Goal: Transaction & Acquisition: Purchase product/service

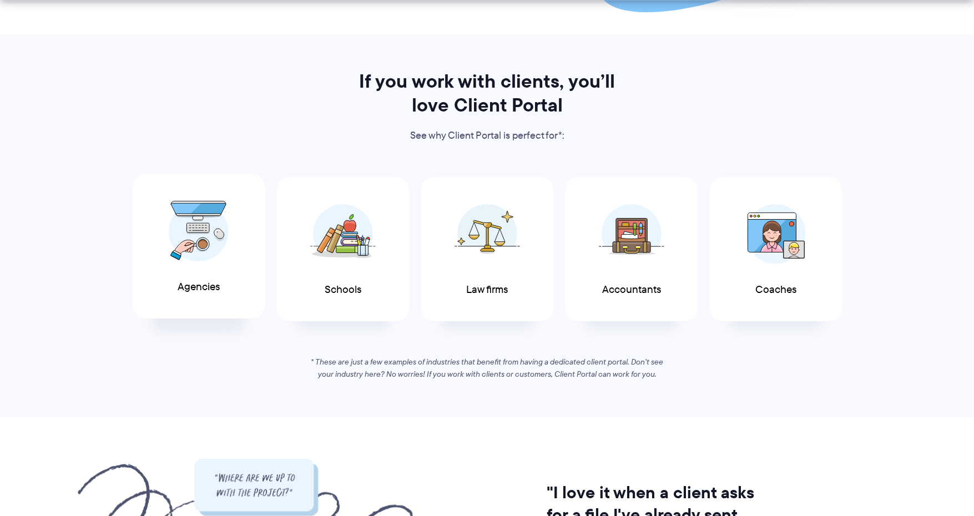
scroll to position [507, 0]
click at [475, 273] on div "Law firms" at bounding box center [487, 246] width 132 height 145
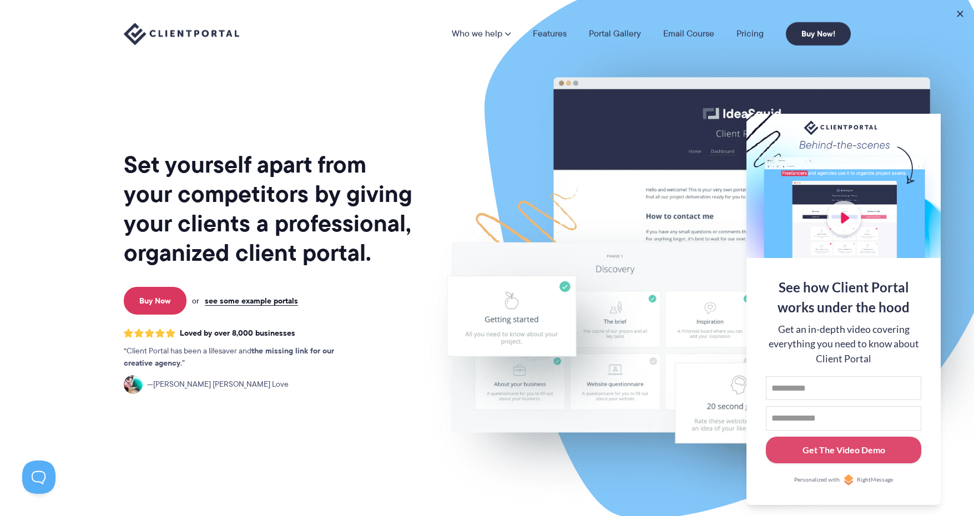
scroll to position [0, 0]
click at [549, 36] on link "Features" at bounding box center [550, 33] width 34 height 9
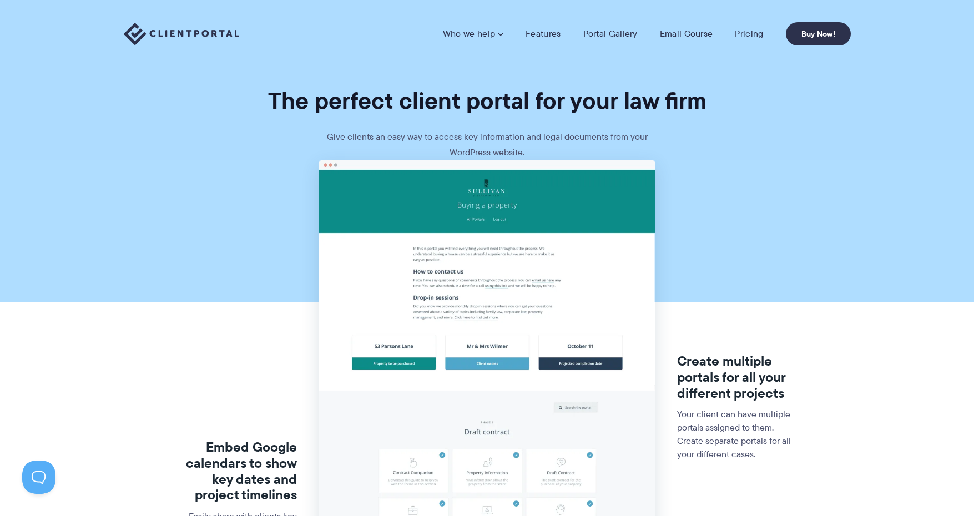
click at [587, 35] on link "Portal Gallery" at bounding box center [610, 33] width 54 height 11
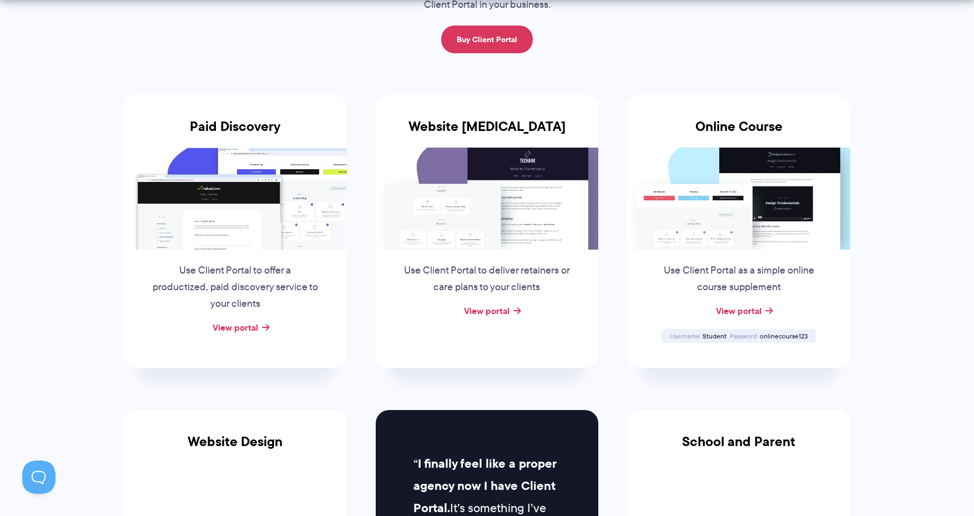
scroll to position [182, 0]
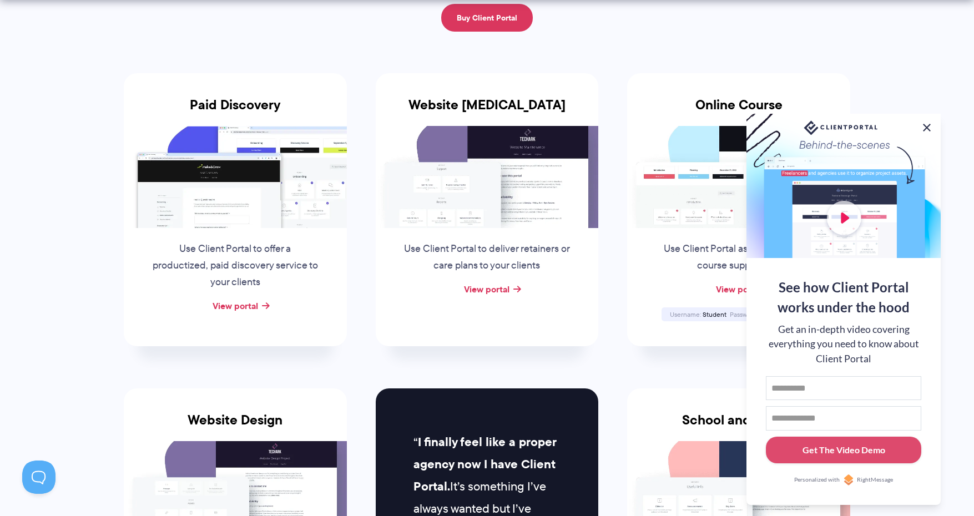
click at [927, 127] on button at bounding box center [926, 127] width 13 height 13
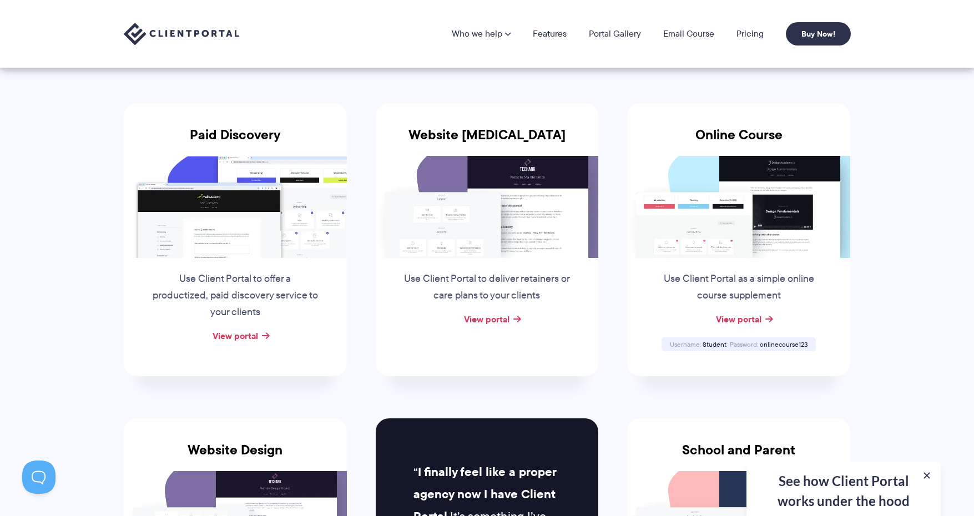
scroll to position [113, 0]
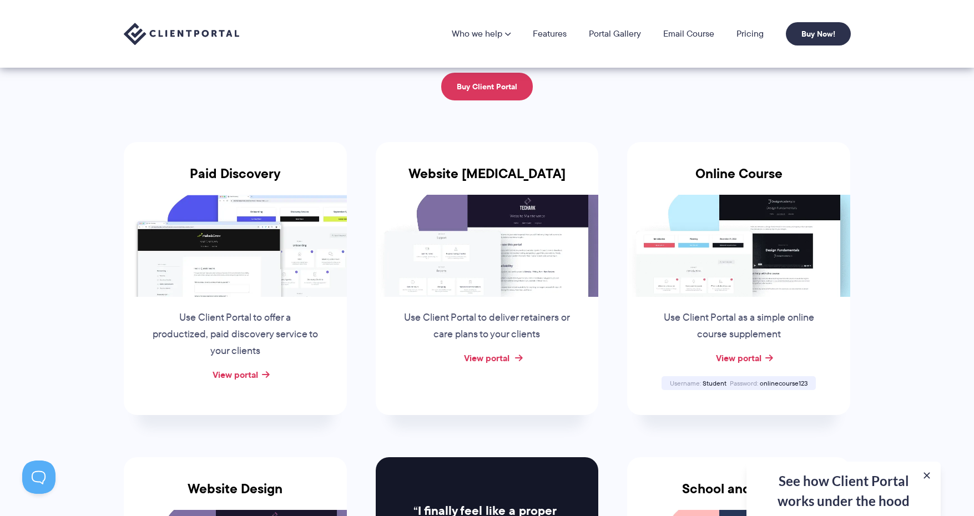
click at [506, 352] on link "View portal" at bounding box center [487, 357] width 46 height 13
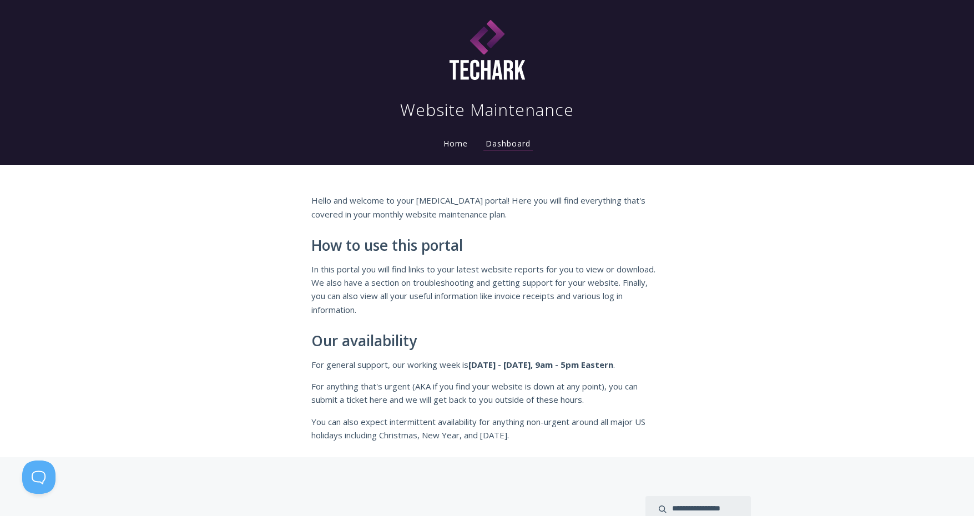
click at [452, 147] on link "Home" at bounding box center [455, 143] width 29 height 11
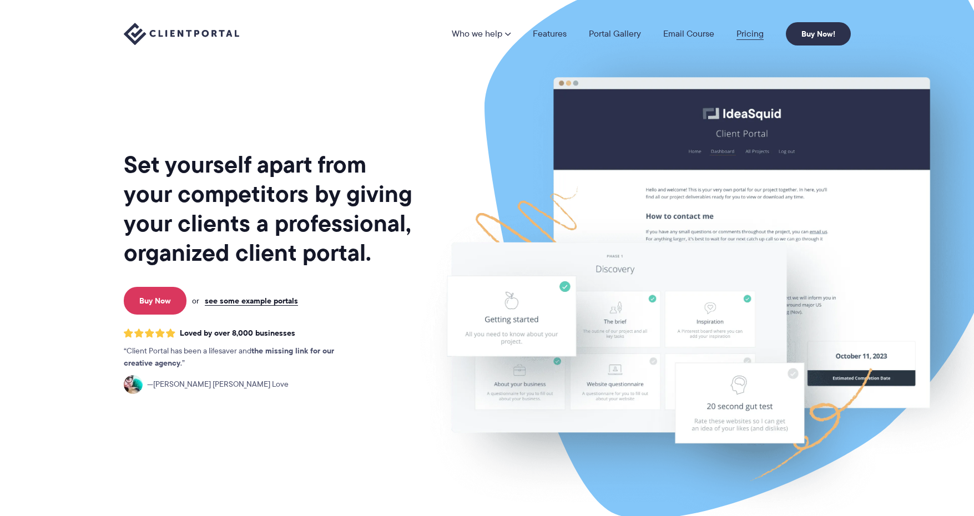
click at [744, 32] on link "Pricing" at bounding box center [750, 33] width 27 height 9
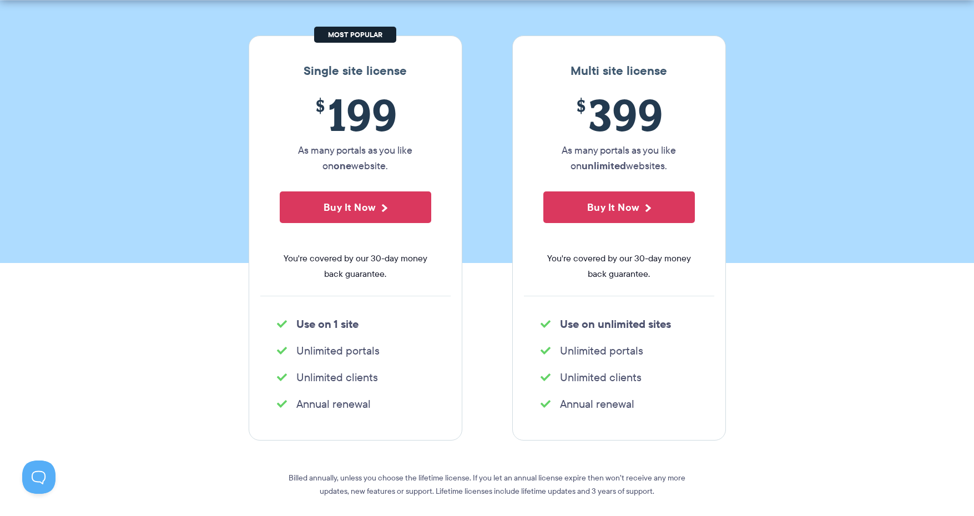
scroll to position [234, 0]
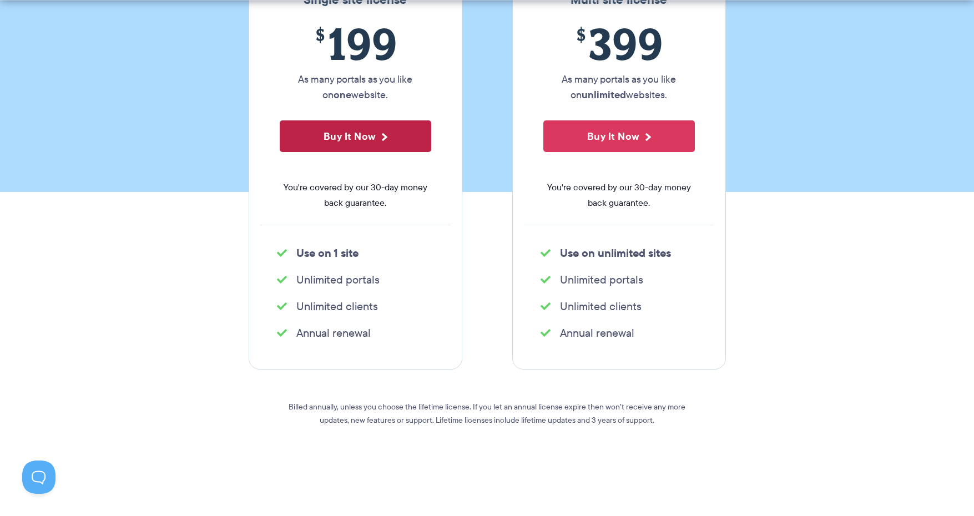
click at [344, 133] on button "Buy It Now" at bounding box center [356, 136] width 152 height 32
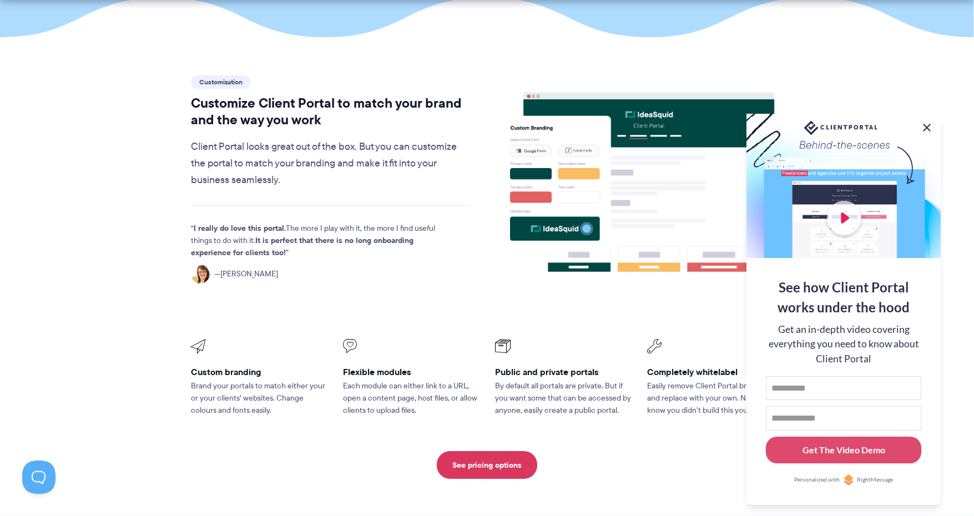
click at [930, 129] on button at bounding box center [926, 127] width 13 height 13
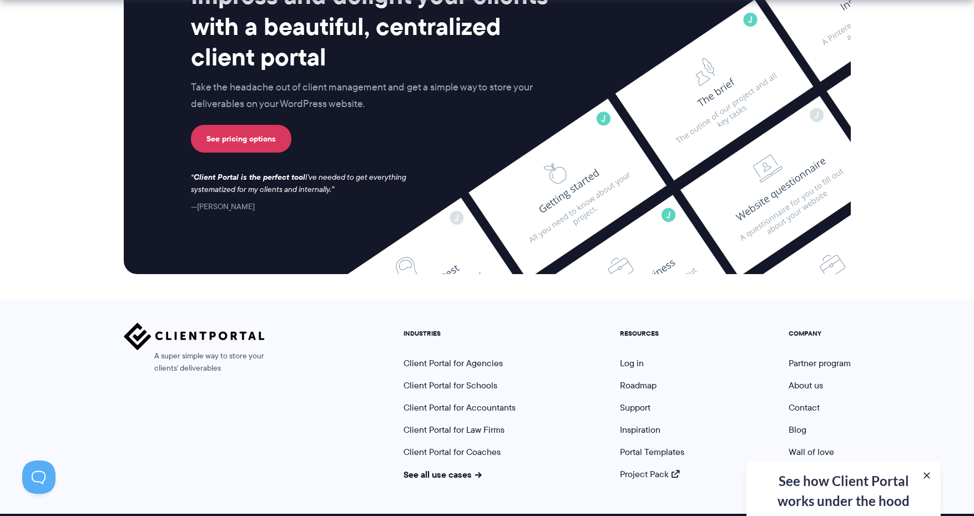
scroll to position [2926, 0]
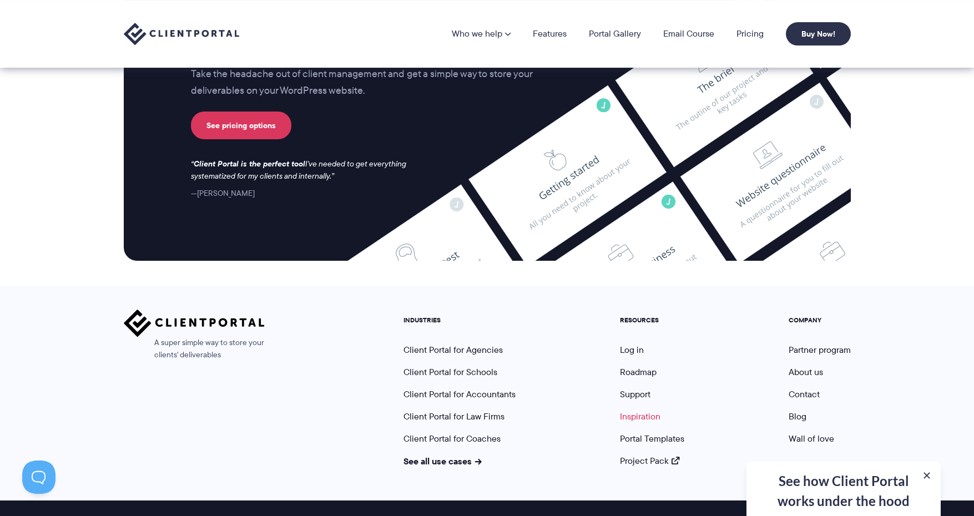
click at [624, 410] on link "Inspiration" at bounding box center [640, 416] width 41 height 13
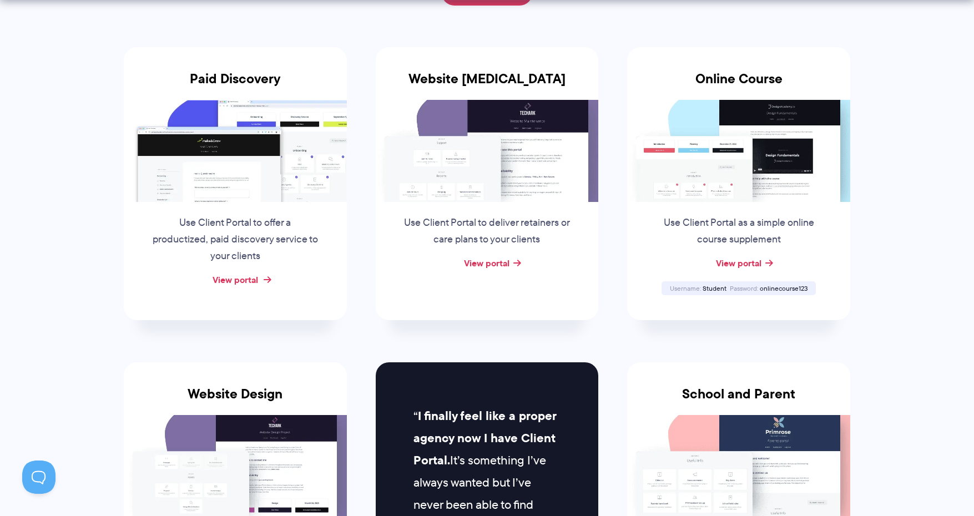
click at [249, 274] on link "View portal" at bounding box center [236, 279] width 46 height 13
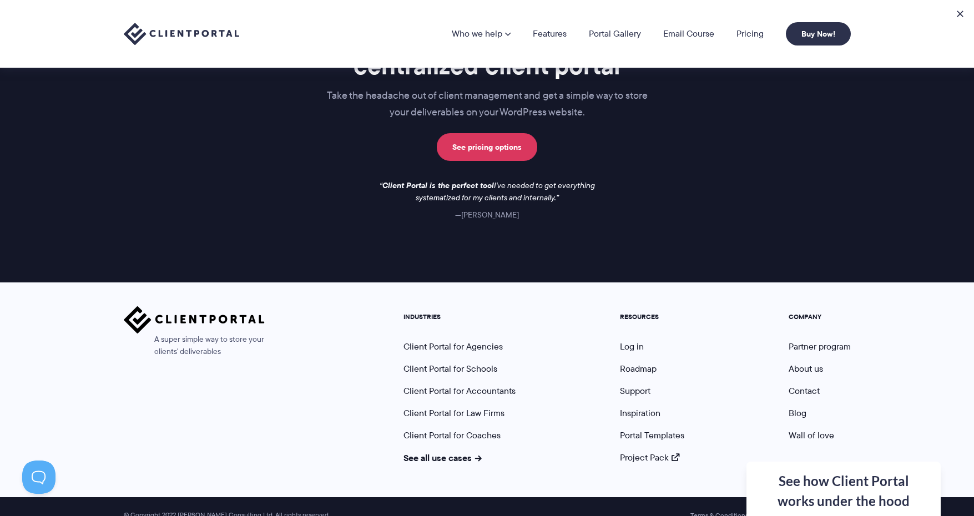
scroll to position [1587, 0]
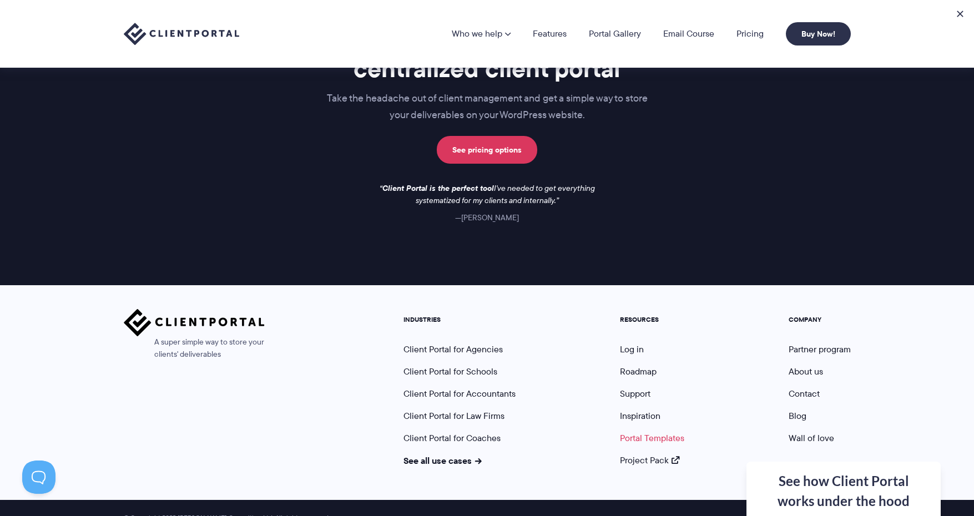
click at [640, 432] on link "Portal Templates" at bounding box center [652, 438] width 64 height 13
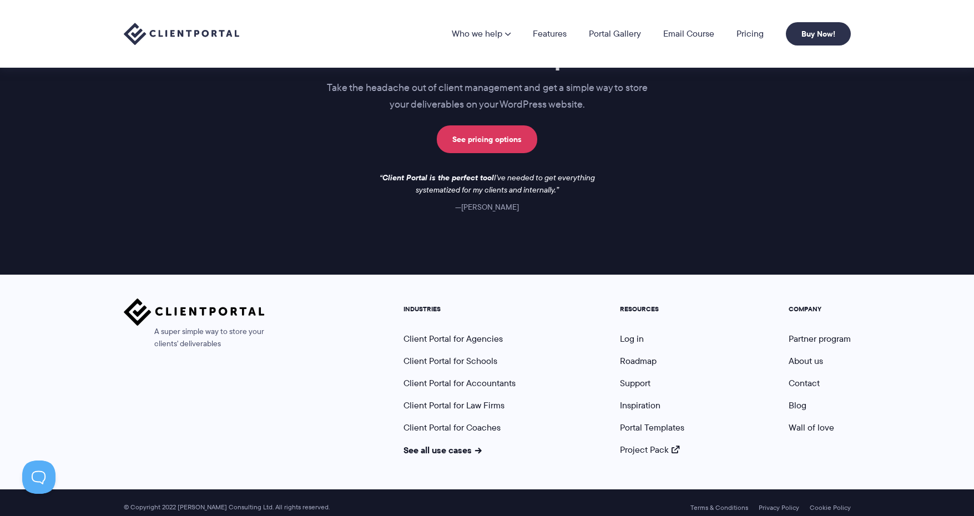
scroll to position [944, 0]
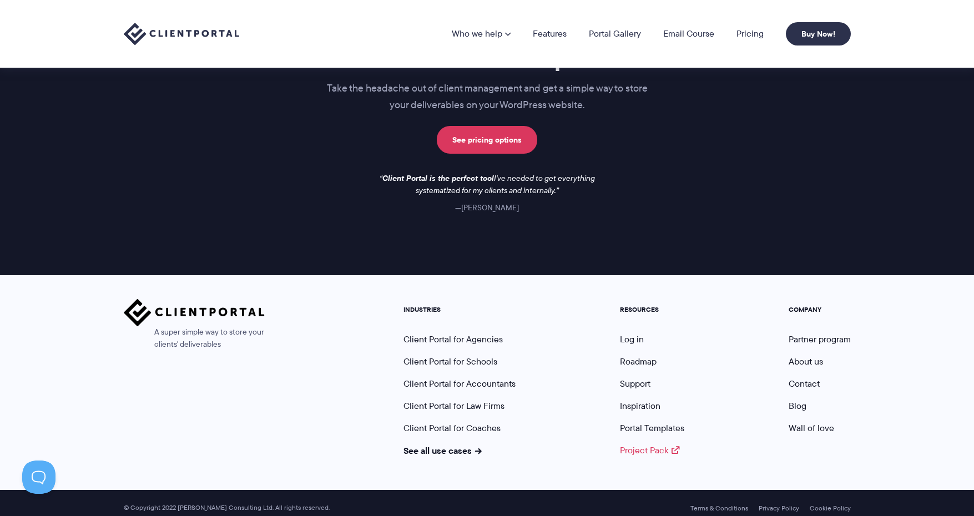
click at [657, 444] on link "Project Pack" at bounding box center [650, 450] width 60 height 13
